Goal: Task Accomplishment & Management: Manage account settings

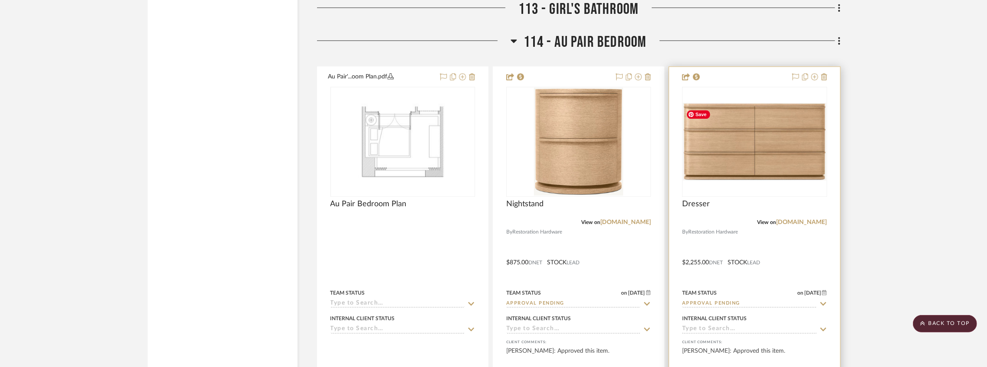
scroll to position [10816, 0]
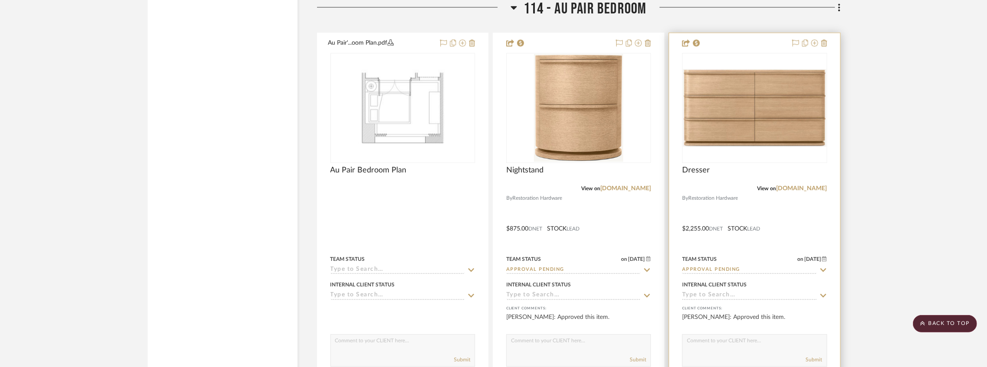
click at [702, 269] on input "Approval Pending" at bounding box center [749, 270] width 134 height 8
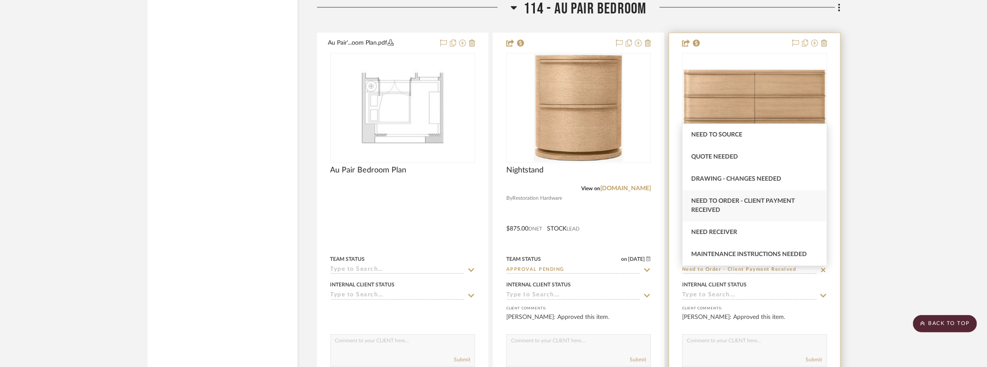
type input "Need to Order - Client Payment Received"
type input "[DATE]"
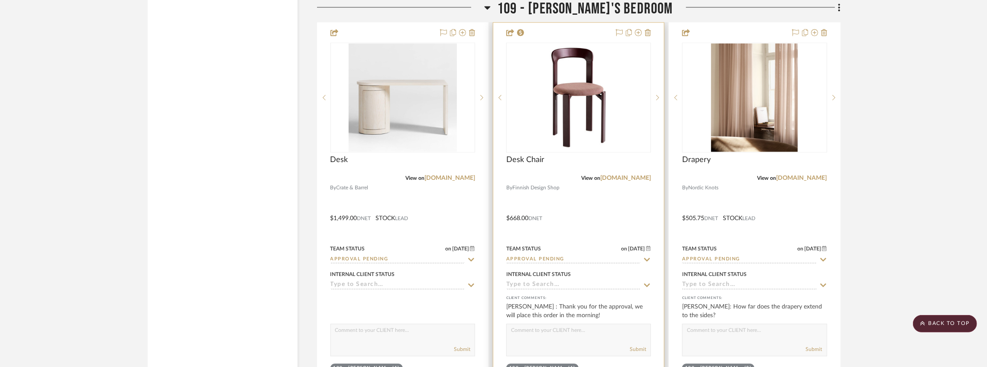
scroll to position [7755, 0]
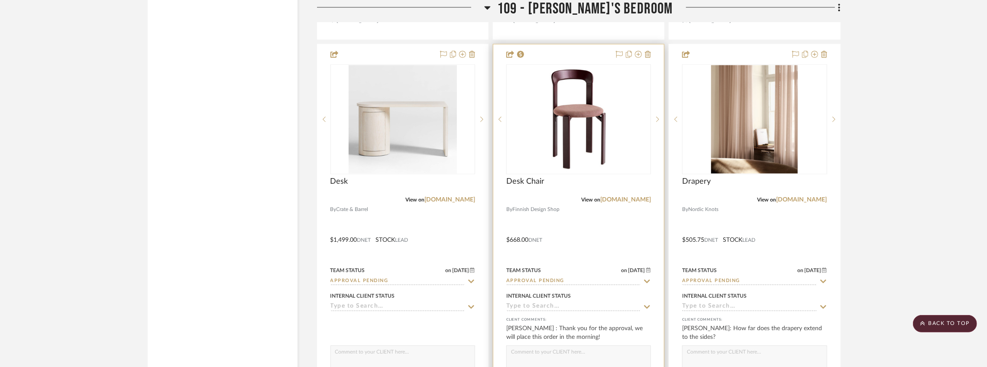
click at [542, 281] on input "Approval Pending" at bounding box center [573, 281] width 134 height 8
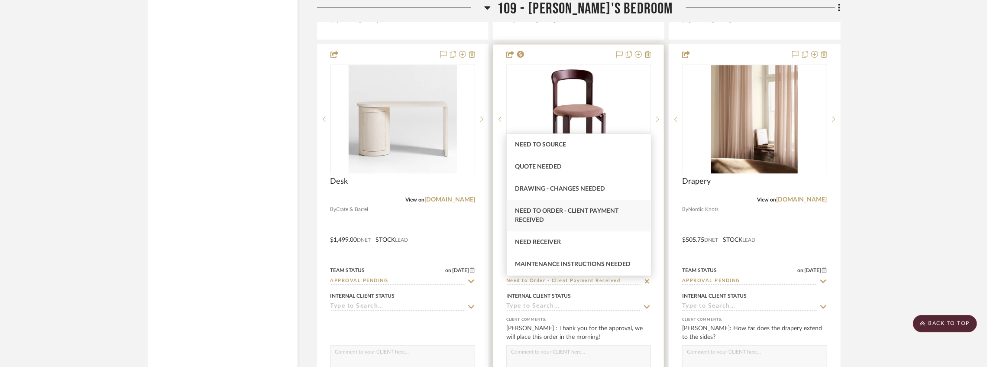
type input "Need to Order - Client Payment Received"
type input "[DATE]"
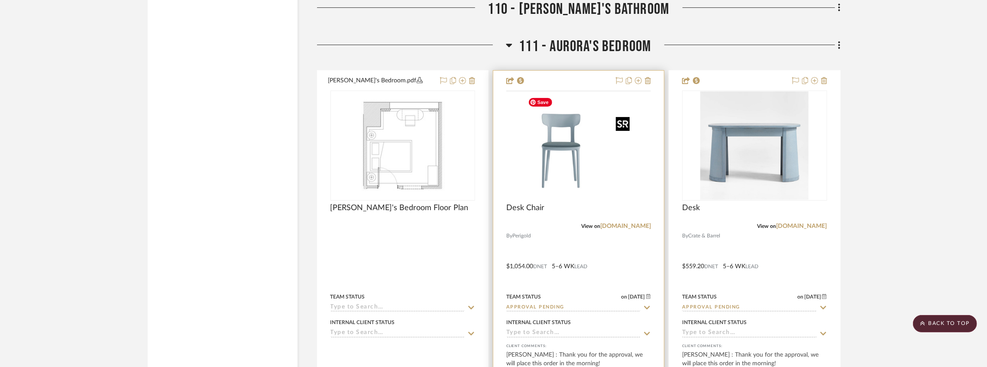
scroll to position [8766, 0]
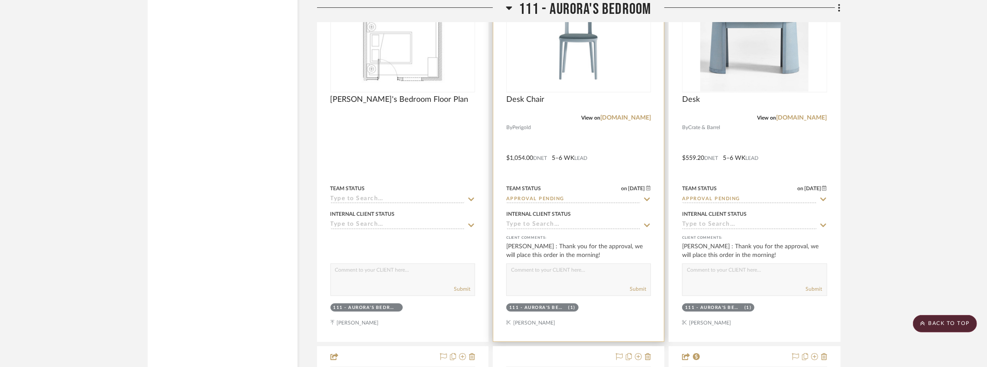
click at [540, 203] on input "Approval Pending" at bounding box center [573, 199] width 134 height 8
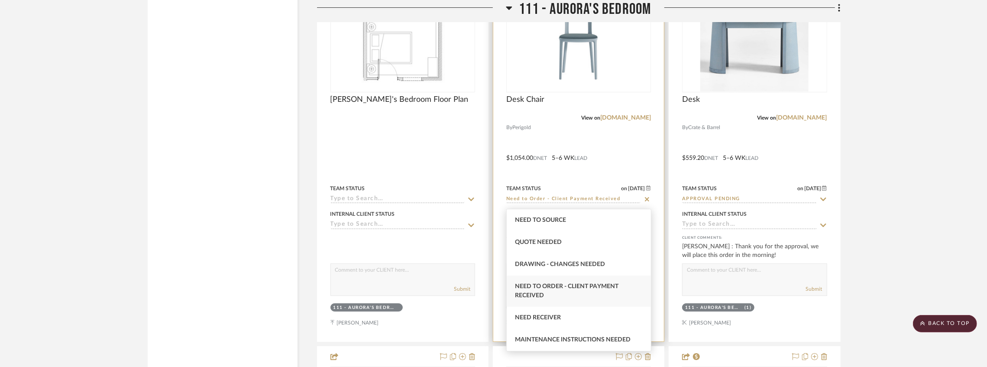
type input "Need to Order - Client Payment Received"
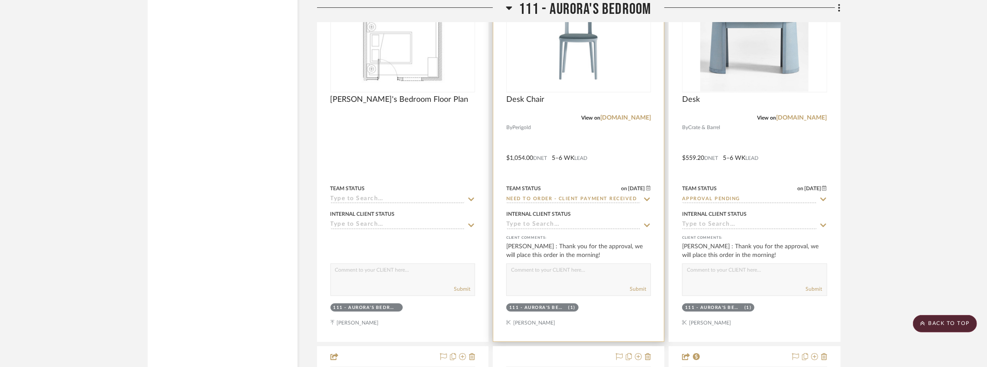
type input "[DATE]"
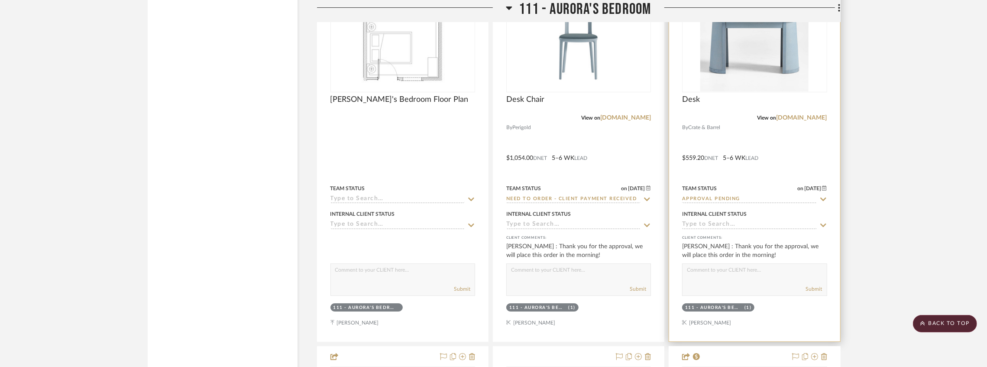
click at [697, 204] on input "Approval Pending" at bounding box center [749, 199] width 134 height 8
type input "O"
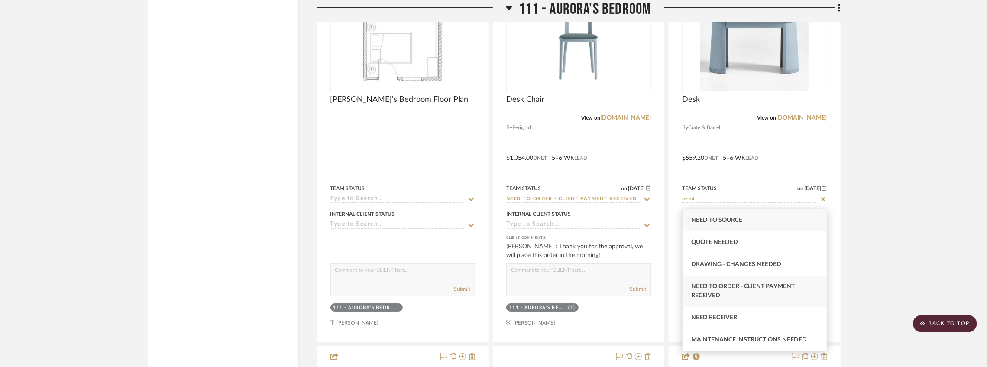
type input "need"
click at [713, 298] on span "Need to Order - Client Payment Received" at bounding box center [743, 290] width 104 height 15
type input "[DATE]"
type input "Need to Order - Client Payment Received"
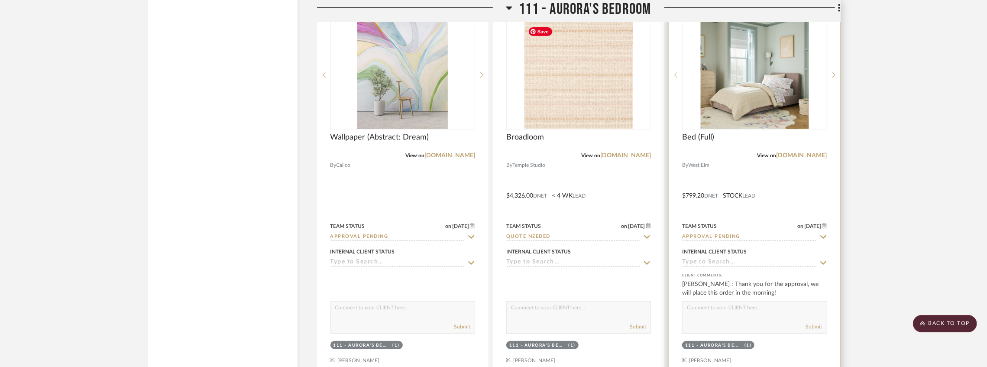
scroll to position [9141, 0]
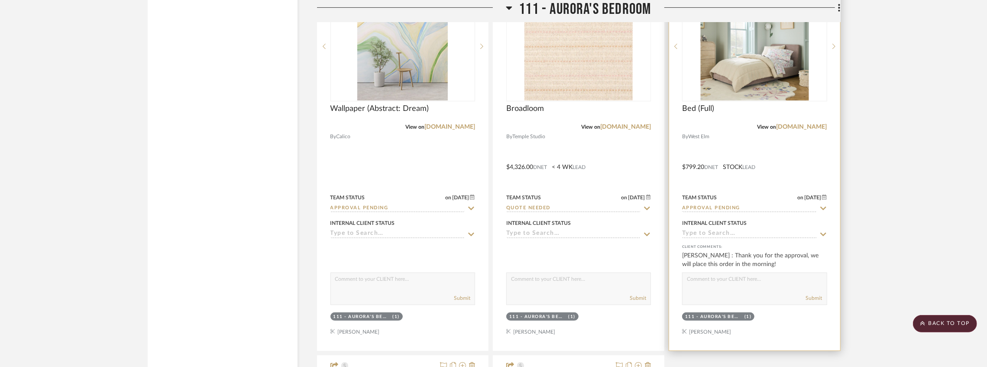
click at [701, 211] on input "Approval Pending" at bounding box center [749, 208] width 134 height 8
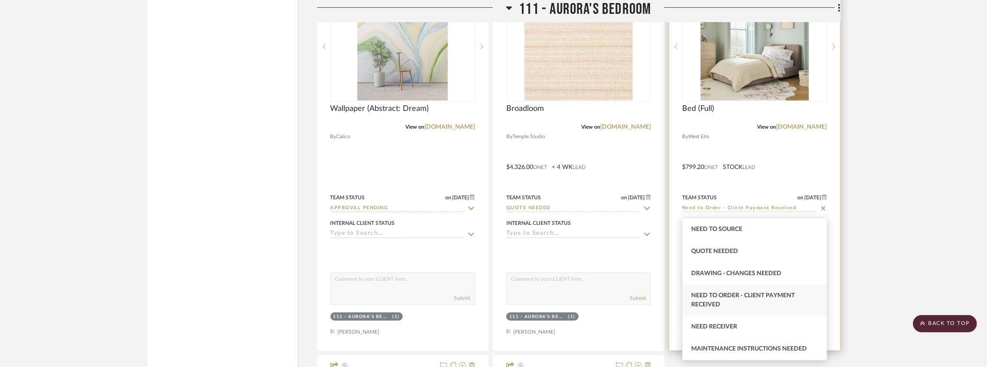
type input "Need to Order - Client Payment Received"
type input "[DATE]"
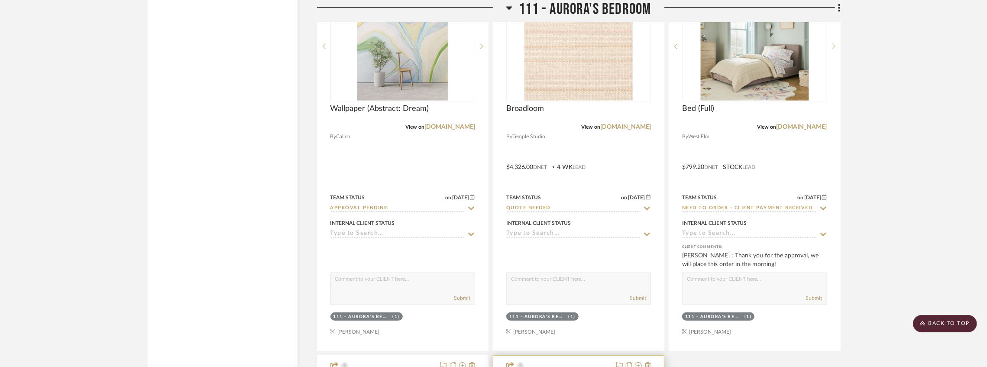
scroll to position [9372, 0]
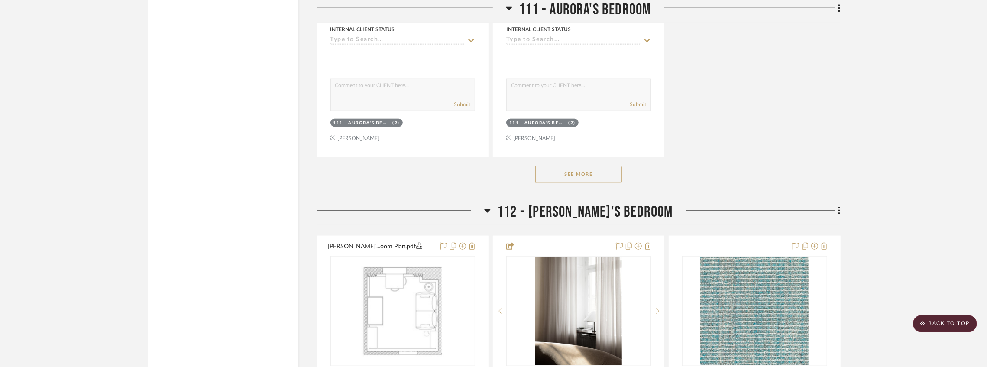
click at [568, 183] on button "See More" at bounding box center [578, 174] width 87 height 17
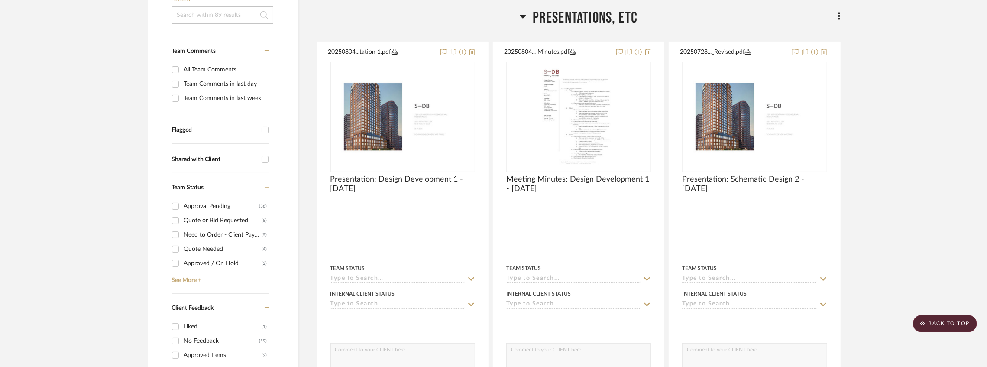
scroll to position [115, 0]
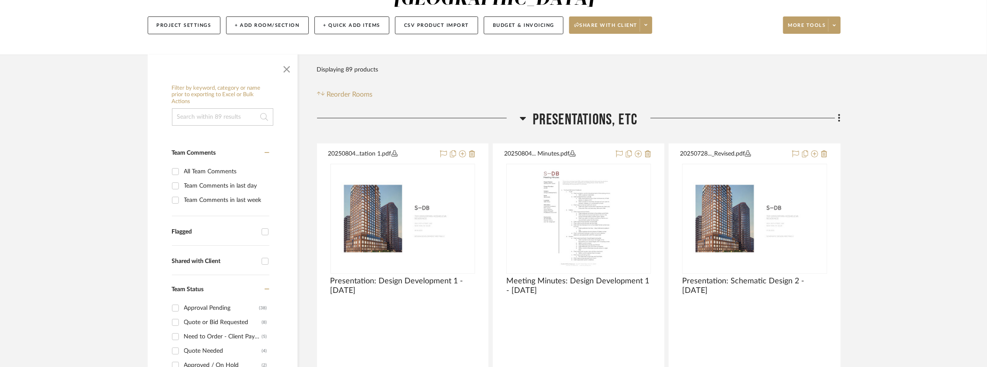
click at [519, 117] on div "PRESENTATIONS, ETC" at bounding box center [579, 121] width 524 height 22
click at [520, 117] on icon at bounding box center [523, 118] width 6 height 3
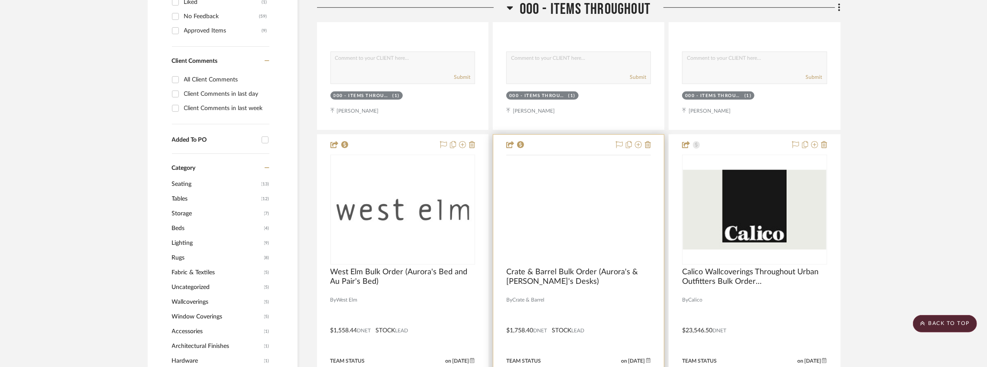
scroll to position [607, 0]
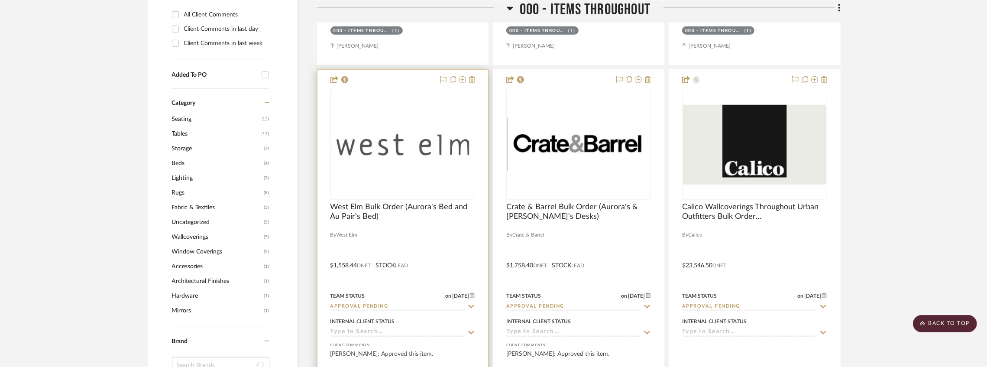
click at [385, 309] on input "Approval Pending" at bounding box center [398, 307] width 134 height 8
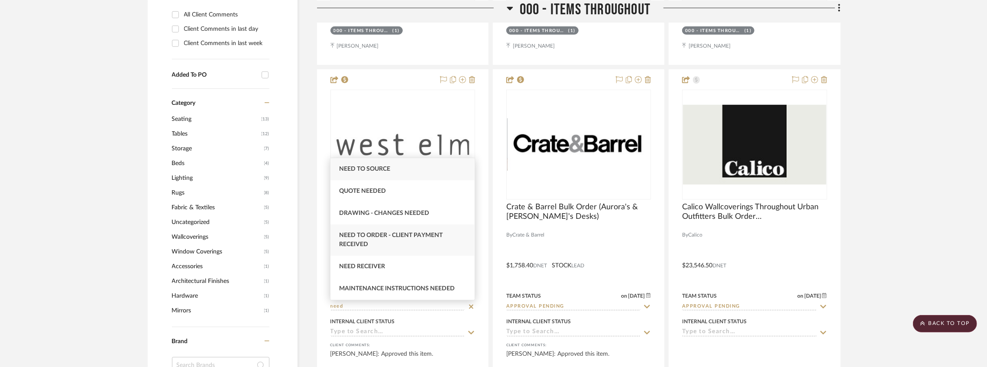
type input "need"
click at [405, 243] on div "Need to Order - Client Payment Received" at bounding box center [403, 239] width 144 height 31
type input "[DATE]"
type input "Need to Order - Client Payment Received"
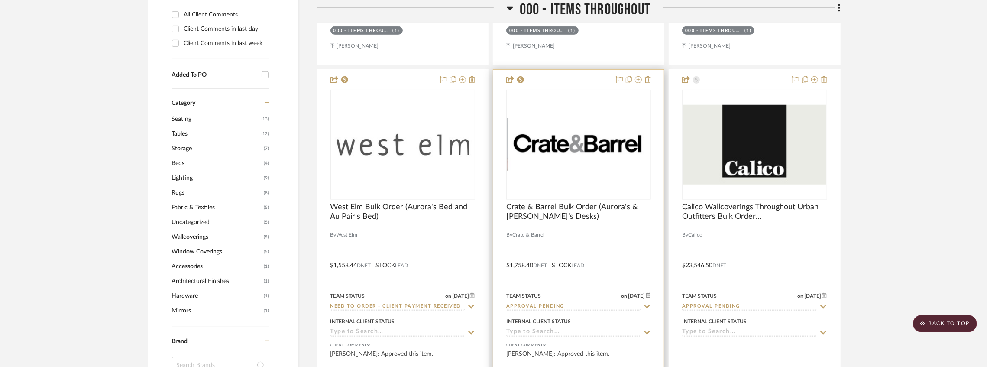
click at [555, 307] on input "Approval Pending" at bounding box center [573, 307] width 134 height 8
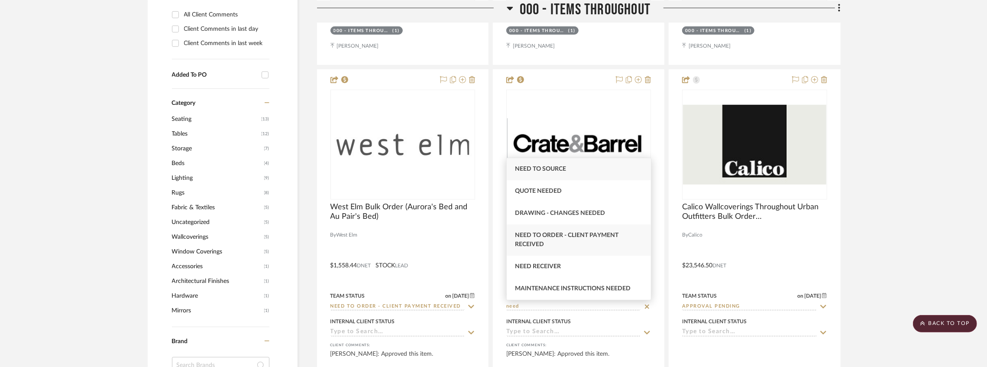
type input "need"
click at [558, 242] on div "Need to Order - Client Payment Received" at bounding box center [579, 239] width 144 height 31
type input "[DATE]"
type input "Need to Order - Client Payment Received"
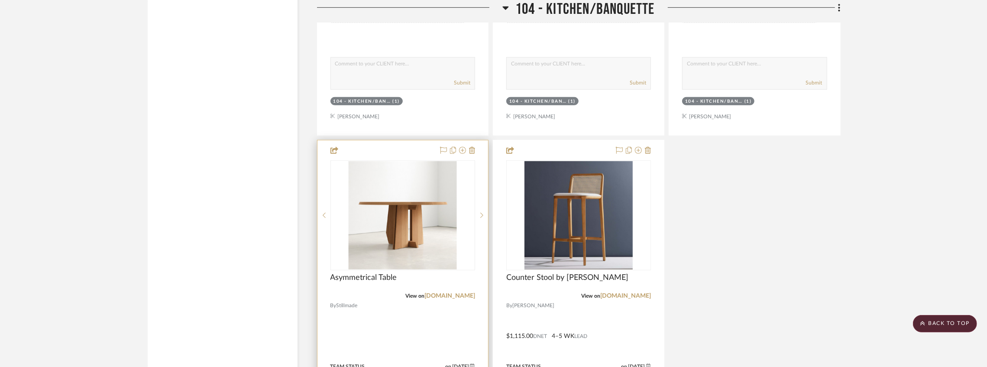
scroll to position [3466, 0]
click at [484, 218] on sr-next-btn at bounding box center [481, 215] width 13 height 6
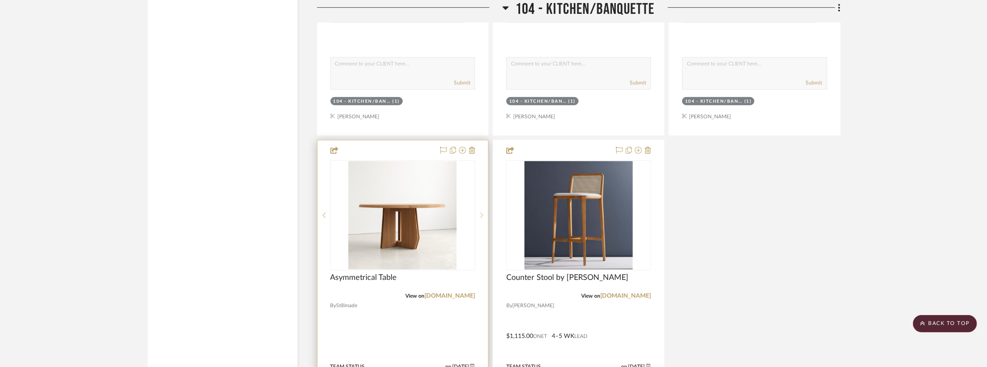
click at [483, 218] on icon at bounding box center [481, 215] width 3 height 6
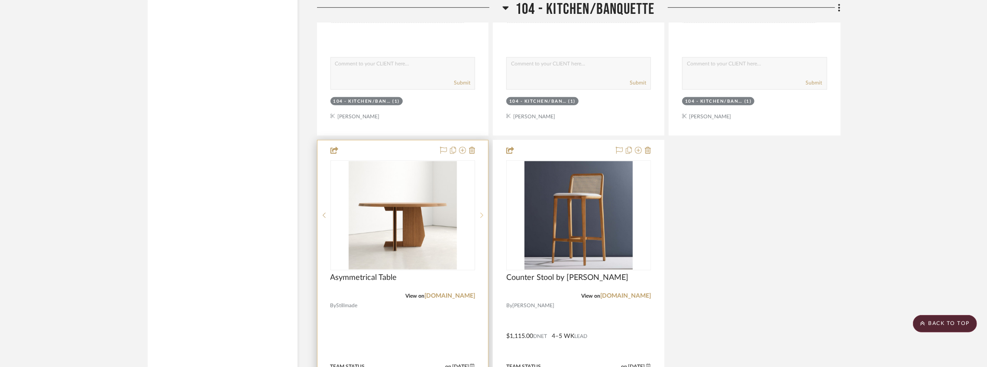
click at [482, 217] on icon at bounding box center [481, 215] width 3 height 6
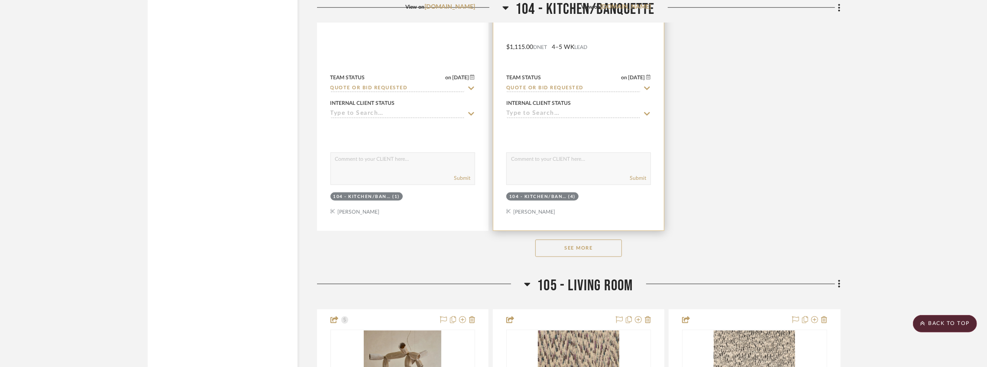
scroll to position [4014, 0]
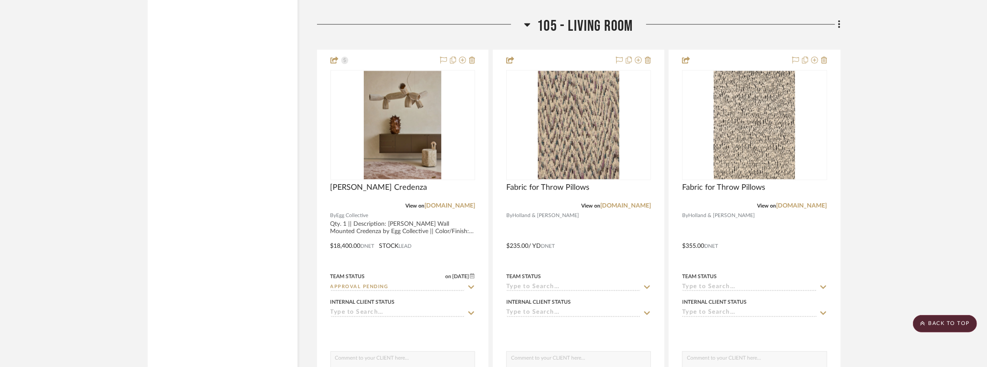
drag, startPoint x: 342, startPoint y: 182, endPoint x: 266, endPoint y: 162, distance: 78.8
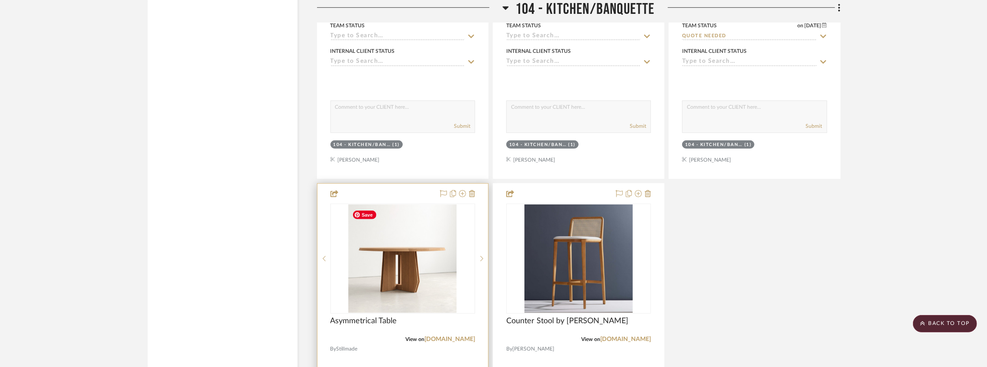
scroll to position [3350, 0]
